Goal: Information Seeking & Learning: Understand process/instructions

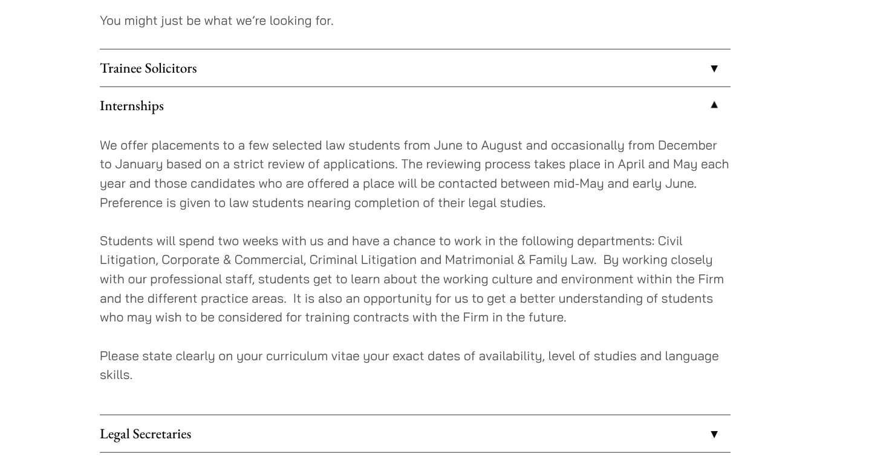
scroll to position [1088, 0]
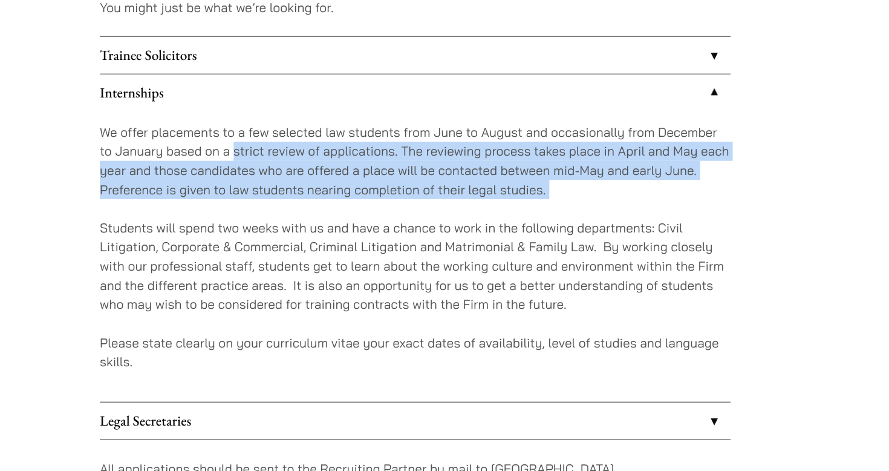
drag, startPoint x: 201, startPoint y: 143, endPoint x: 282, endPoint y: 183, distance: 90.1
click at [282, 183] on div "We offer placements to a few selected law students from June to August and occa…" at bounding box center [354, 230] width 539 height 248
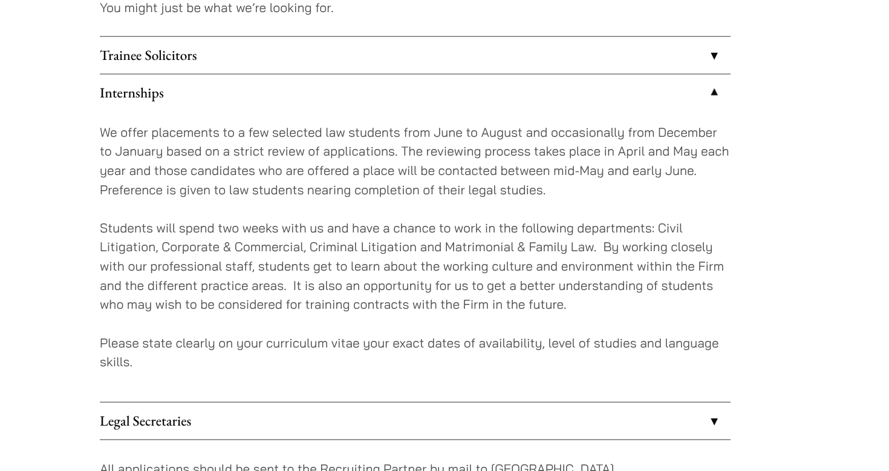
click at [282, 183] on div "We offer placements to a few selected law students from June to August and occa…" at bounding box center [354, 230] width 539 height 248
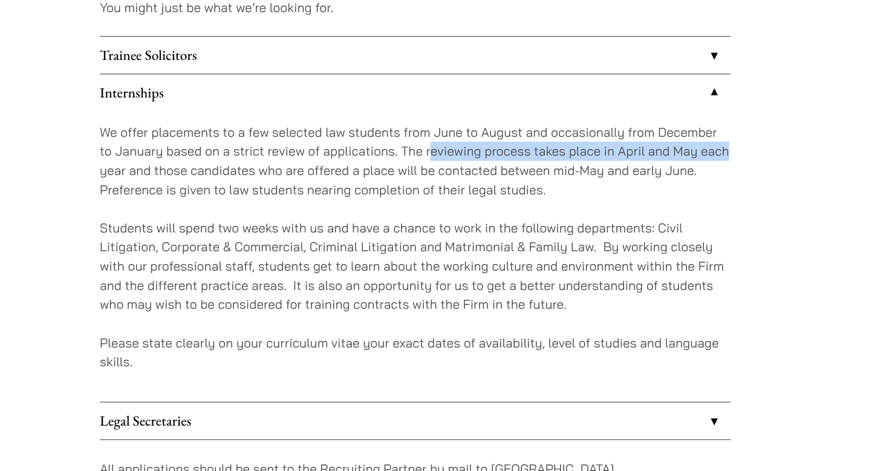
drag, startPoint x: 367, startPoint y: 137, endPoint x: 624, endPoint y: 134, distance: 257.1
click at [624, 135] on p "We offer placements to a few selected law students from June to August and occa…" at bounding box center [354, 148] width 539 height 65
click at [624, 134] on p "We offer placements to a few selected law students from June to August and occa…" at bounding box center [354, 148] width 539 height 65
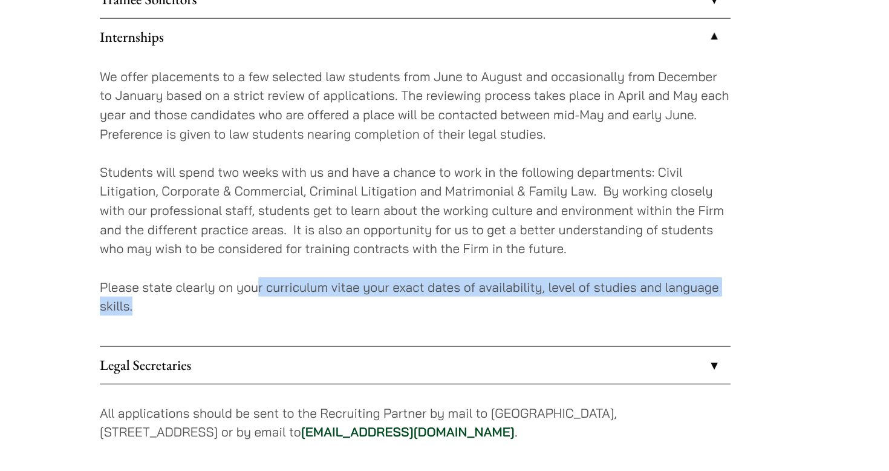
drag, startPoint x: 221, startPoint y: 258, endPoint x: 545, endPoint y: 273, distance: 323.9
click at [545, 295] on p "Please state clearly on your curriculum vitae your exact dates of availability,…" at bounding box center [354, 311] width 539 height 33
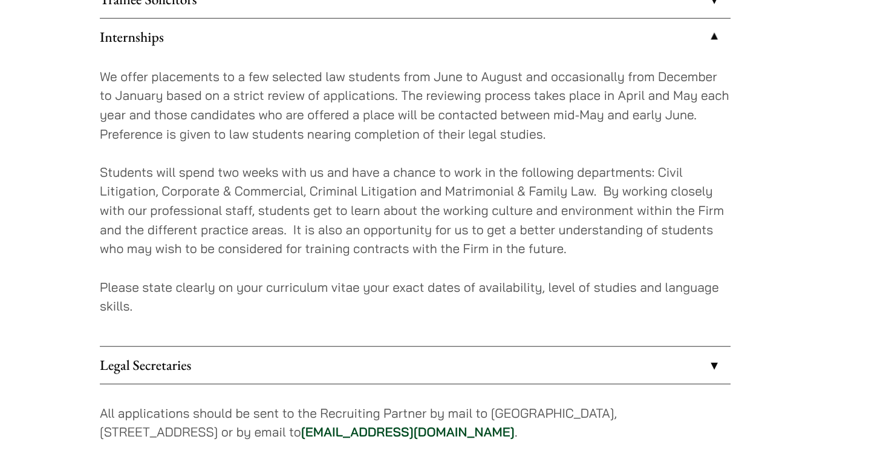
scroll to position [1121, 0]
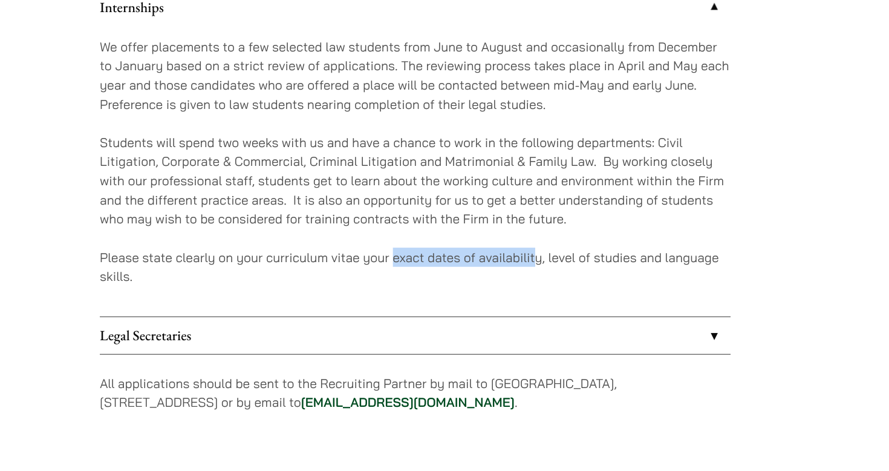
drag, startPoint x: 336, startPoint y: 223, endPoint x: 458, endPoint y: 220, distance: 121.6
click at [458, 263] on p "Please state clearly on your curriculum vitae your exact dates of availability,…" at bounding box center [354, 279] width 539 height 33
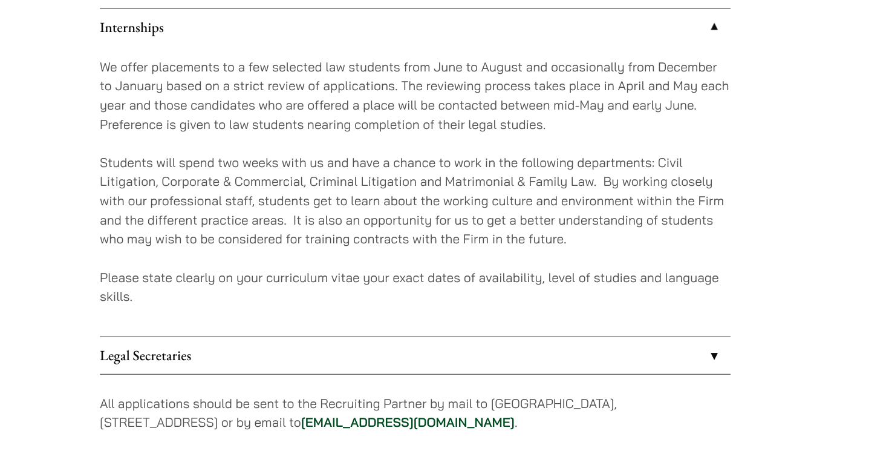
click at [155, 182] on p "Students will spend two weeks with us and have a chance to work in the followin…" at bounding box center [354, 206] width 539 height 82
click at [356, 263] on p "Please state clearly on your curriculum vitae your exact dates of availability,…" at bounding box center [354, 279] width 539 height 33
click at [380, 89] on p "We offer placements to a few selected law students from June to August and occa…" at bounding box center [354, 115] width 539 height 65
click at [561, 83] on p "We offer placements to a few selected law students from June to August and occa…" at bounding box center [354, 115] width 539 height 65
click at [537, 83] on p "We offer placements to a few selected law students from June to August and occa…" at bounding box center [354, 115] width 539 height 65
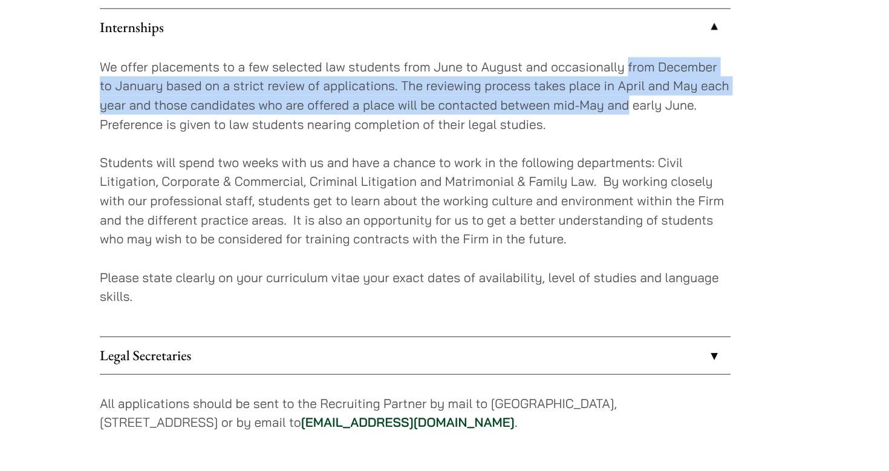
drag, startPoint x: 537, startPoint y: 53, endPoint x: 537, endPoint y: 90, distance: 36.9
click at [537, 91] on p "We offer placements to a few selected law students from June to August and occa…" at bounding box center [354, 115] width 539 height 65
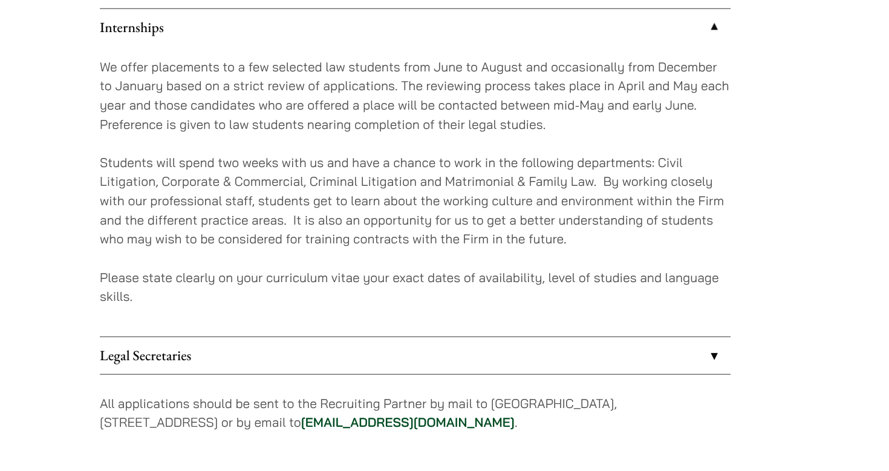
click at [538, 103] on p "We offer placements to a few selected law students from June to August and occa…" at bounding box center [354, 115] width 539 height 65
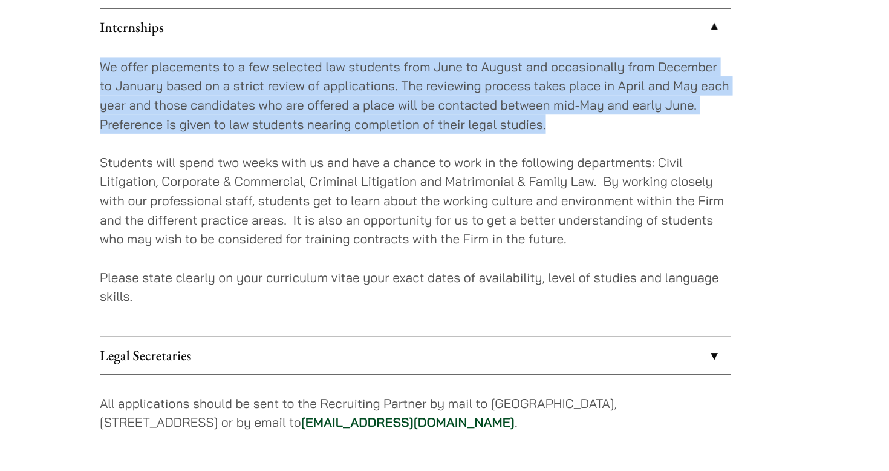
drag, startPoint x: 538, startPoint y: 103, endPoint x: 497, endPoint y: 41, distance: 74.1
click at [497, 73] on div "We offer placements to a few selected law students from June to August and occa…" at bounding box center [354, 197] width 539 height 248
drag, startPoint x: 543, startPoint y: 102, endPoint x: 532, endPoint y: 43, distance: 60.3
click at [532, 73] on div "We offer placements to a few selected law students from June to August and occa…" at bounding box center [354, 197] width 539 height 248
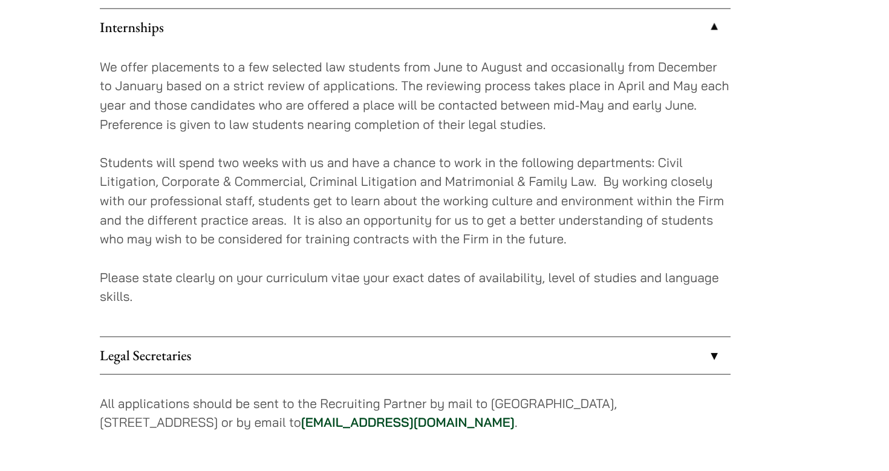
click at [547, 106] on p "We offer placements to a few selected law students from June to August and occa…" at bounding box center [354, 115] width 539 height 65
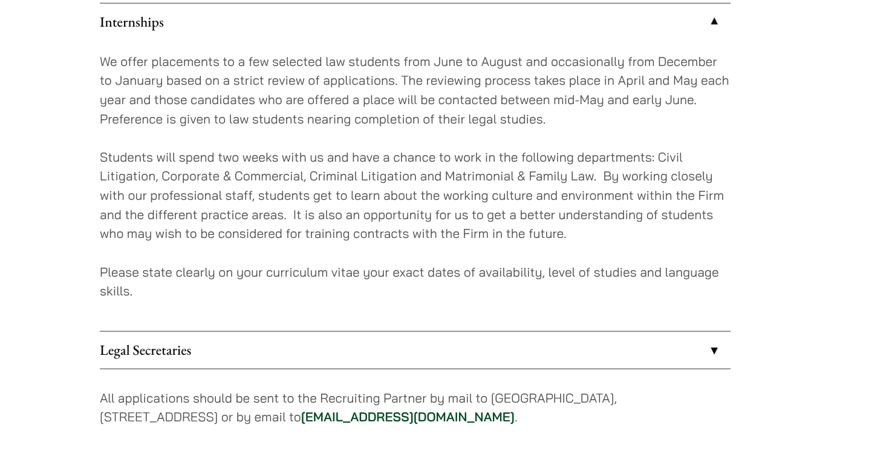
scroll to position [1098, 0]
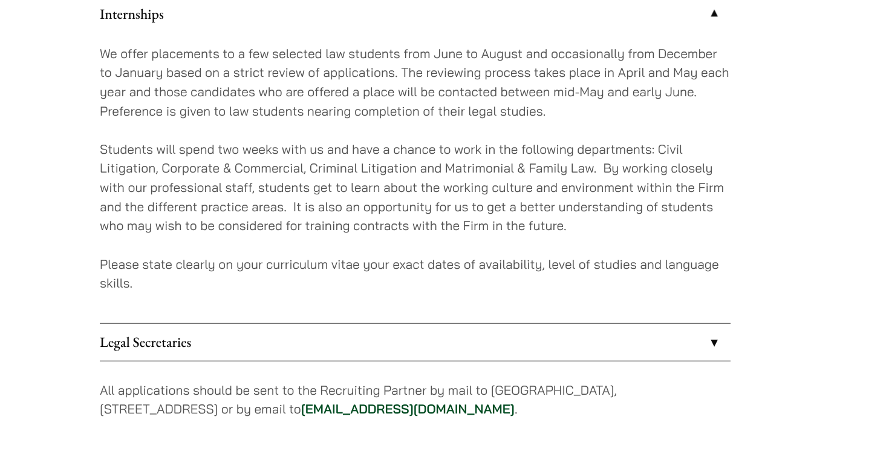
drag, startPoint x: 527, startPoint y: 55, endPoint x: 549, endPoint y: 174, distance: 120.5
click at [549, 174] on div "We offer placements to a few selected law students from June to August and occa…" at bounding box center [354, 220] width 539 height 248
click at [563, 285] on p "Please state clearly on your curriculum vitae your exact dates of availability,…" at bounding box center [354, 301] width 539 height 33
drag, startPoint x: 543, startPoint y: 212, endPoint x: 507, endPoint y: 106, distance: 112.3
click at [532, 187] on div "We offer placements to a few selected law students from June to August and occa…" at bounding box center [354, 220] width 539 height 248
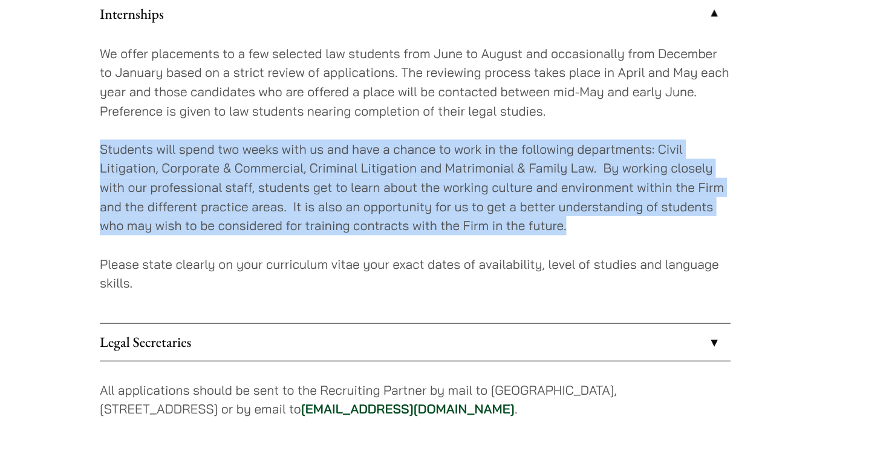
drag, startPoint x: 509, startPoint y: 92, endPoint x: 509, endPoint y: 189, distance: 96.8
click at [509, 188] on div "We offer placements to a few selected law students from June to August and occa…" at bounding box center [354, 220] width 539 height 248
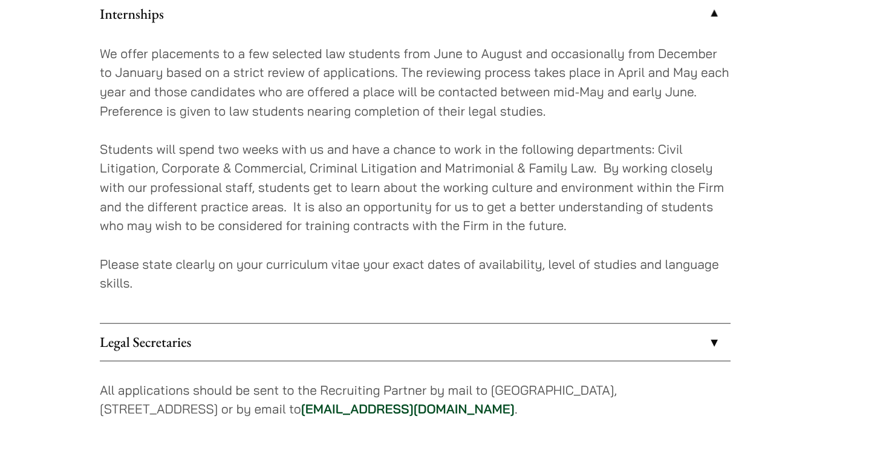
click at [514, 204] on div "We offer placements to a few selected law students from June to August and occa…" at bounding box center [354, 220] width 539 height 248
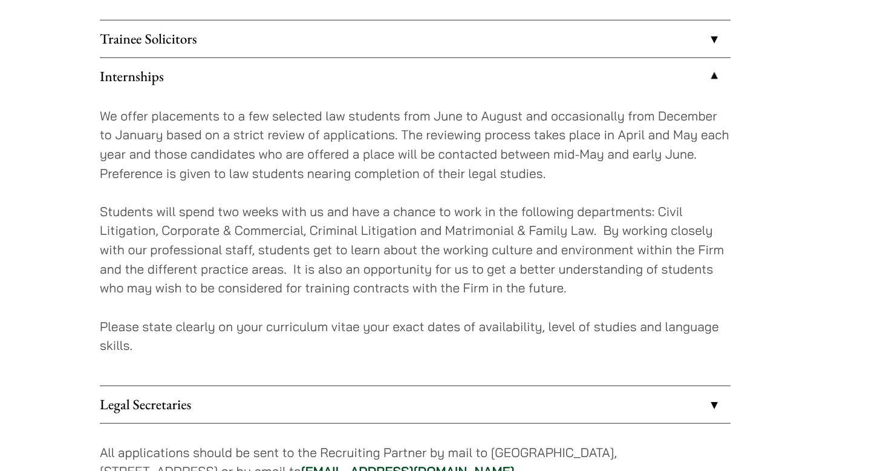
scroll to position [1110, 0]
